Goal: Find specific page/section: Find specific page/section

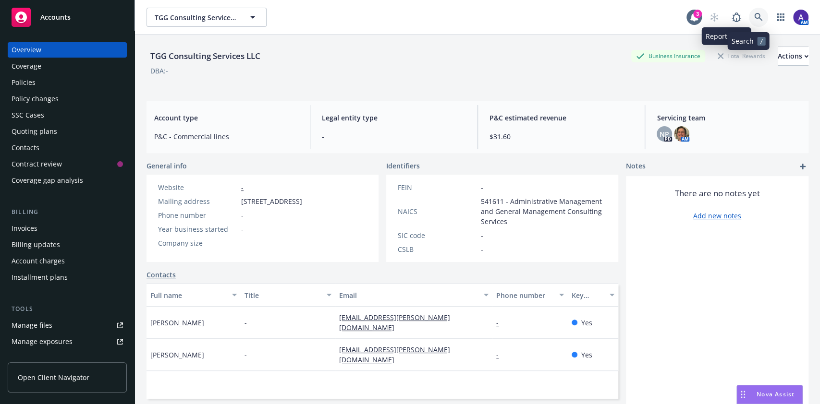
click at [754, 16] on icon at bounding box center [758, 17] width 9 height 9
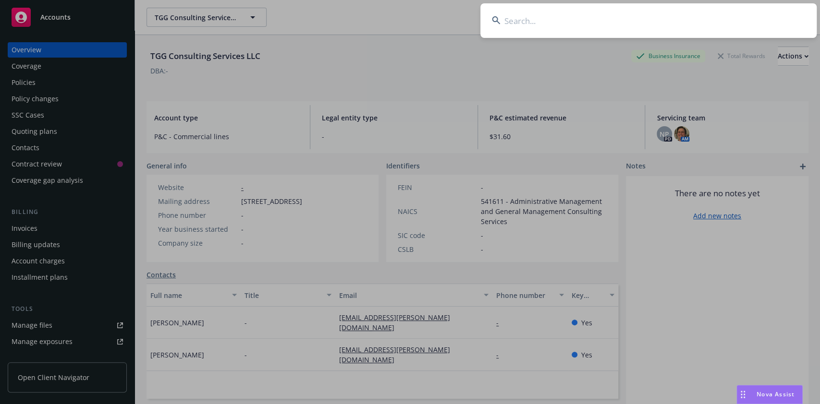
click at [674, 17] on input at bounding box center [648, 20] width 336 height 35
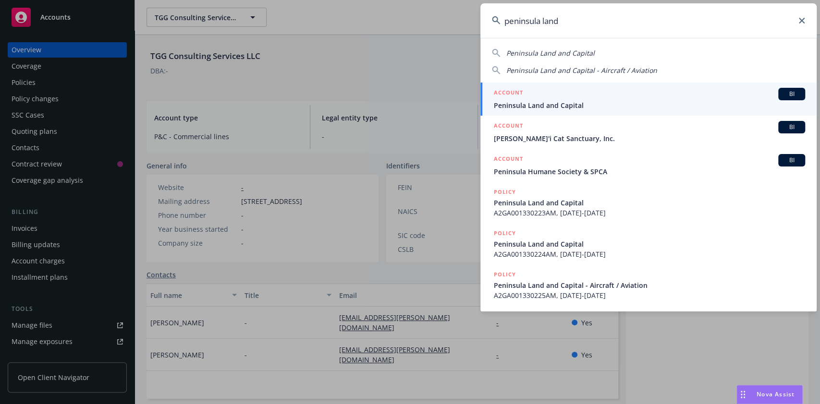
type input "peninsula land"
click at [605, 100] on span "Peninsula Land and Capital" at bounding box center [649, 105] width 311 height 10
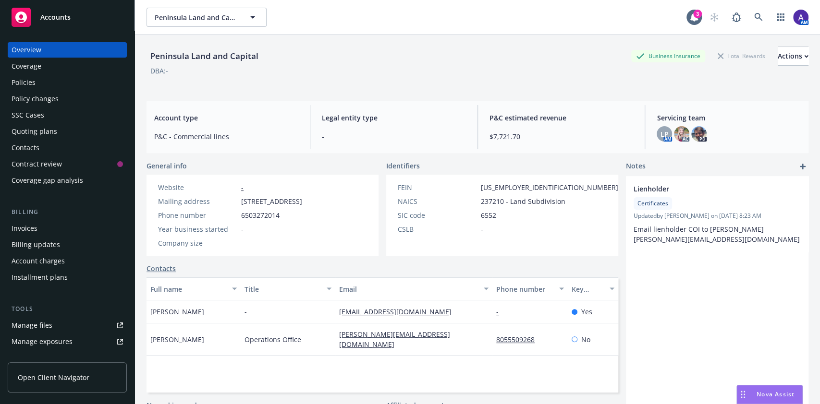
click at [57, 87] on div "Policies" at bounding box center [67, 82] width 111 height 15
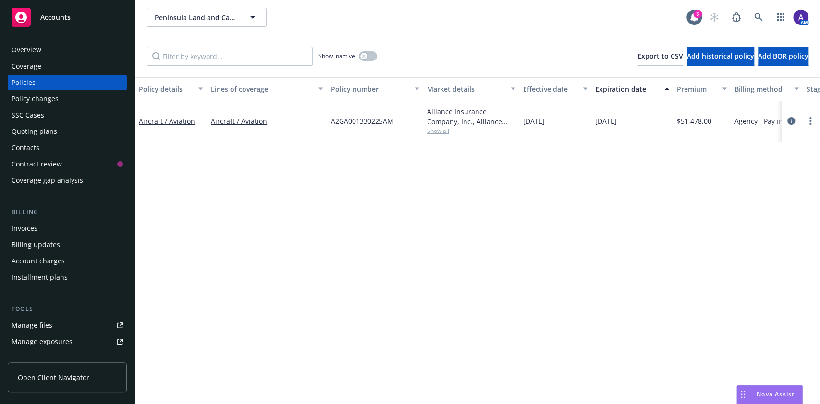
scroll to position [0, 242]
